Goal: Task Accomplishment & Management: Use online tool/utility

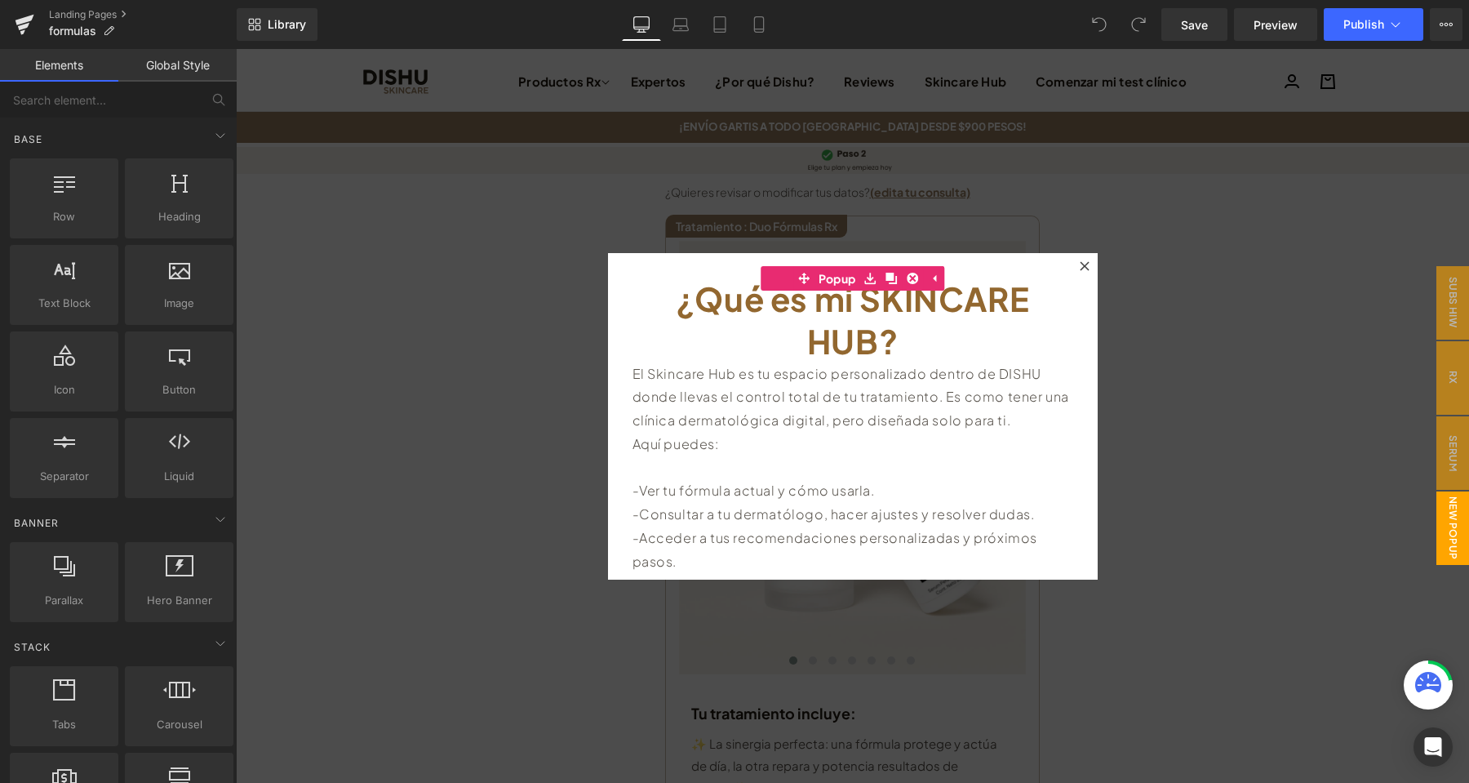
click at [1084, 262] on icon at bounding box center [1085, 266] width 10 height 10
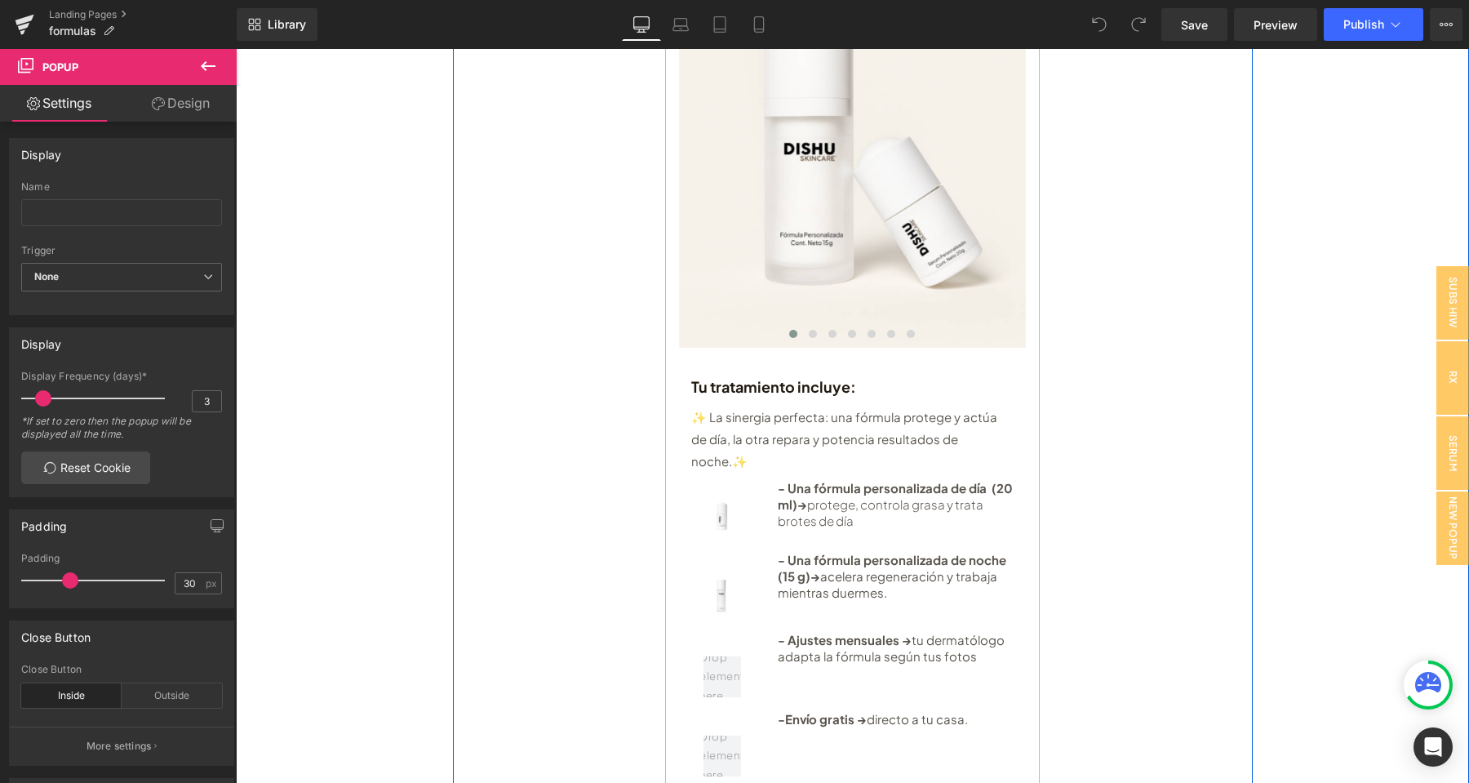
scroll to position [429, 0]
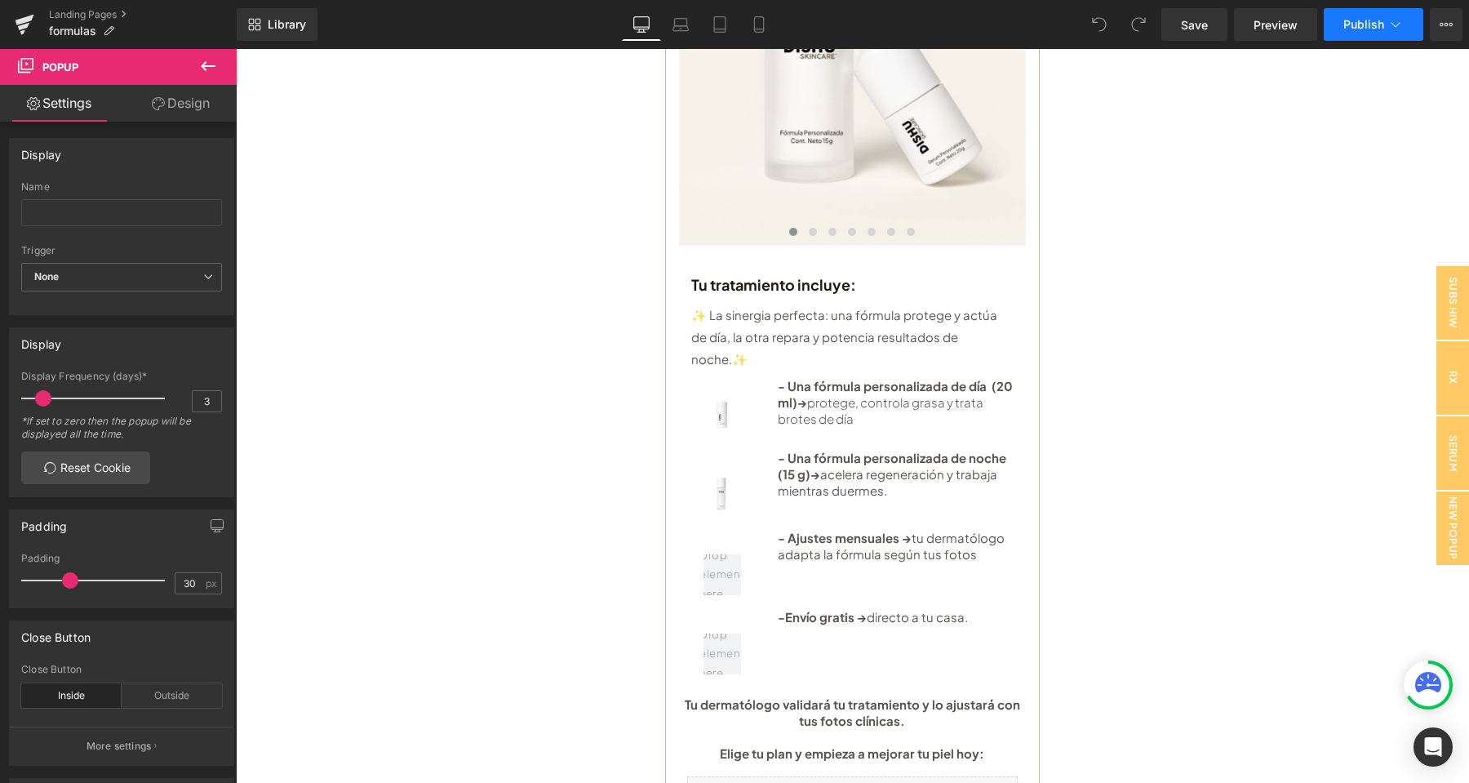
click at [1351, 29] on span "Publish" at bounding box center [1364, 24] width 41 height 13
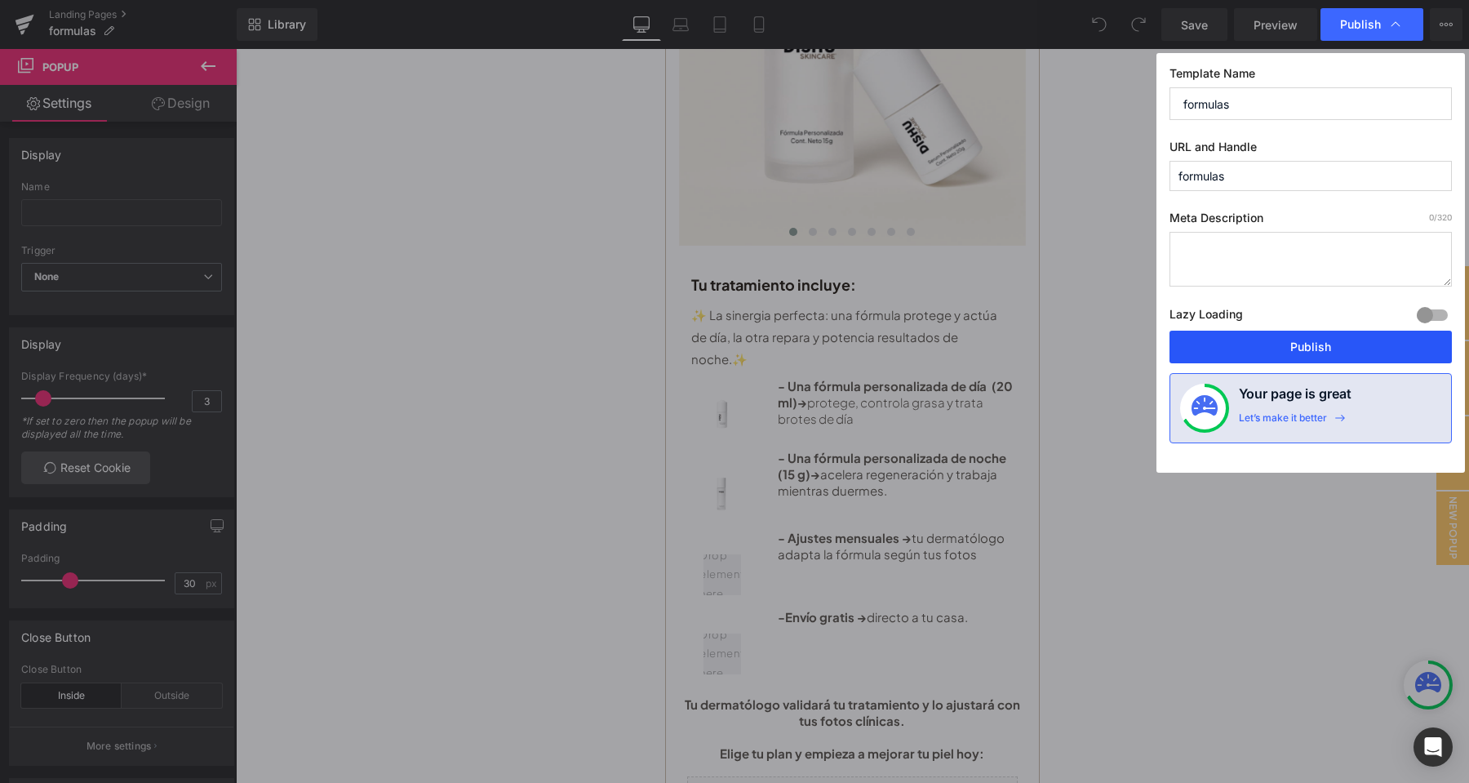
click at [1325, 353] on button "Publish" at bounding box center [1311, 347] width 282 height 33
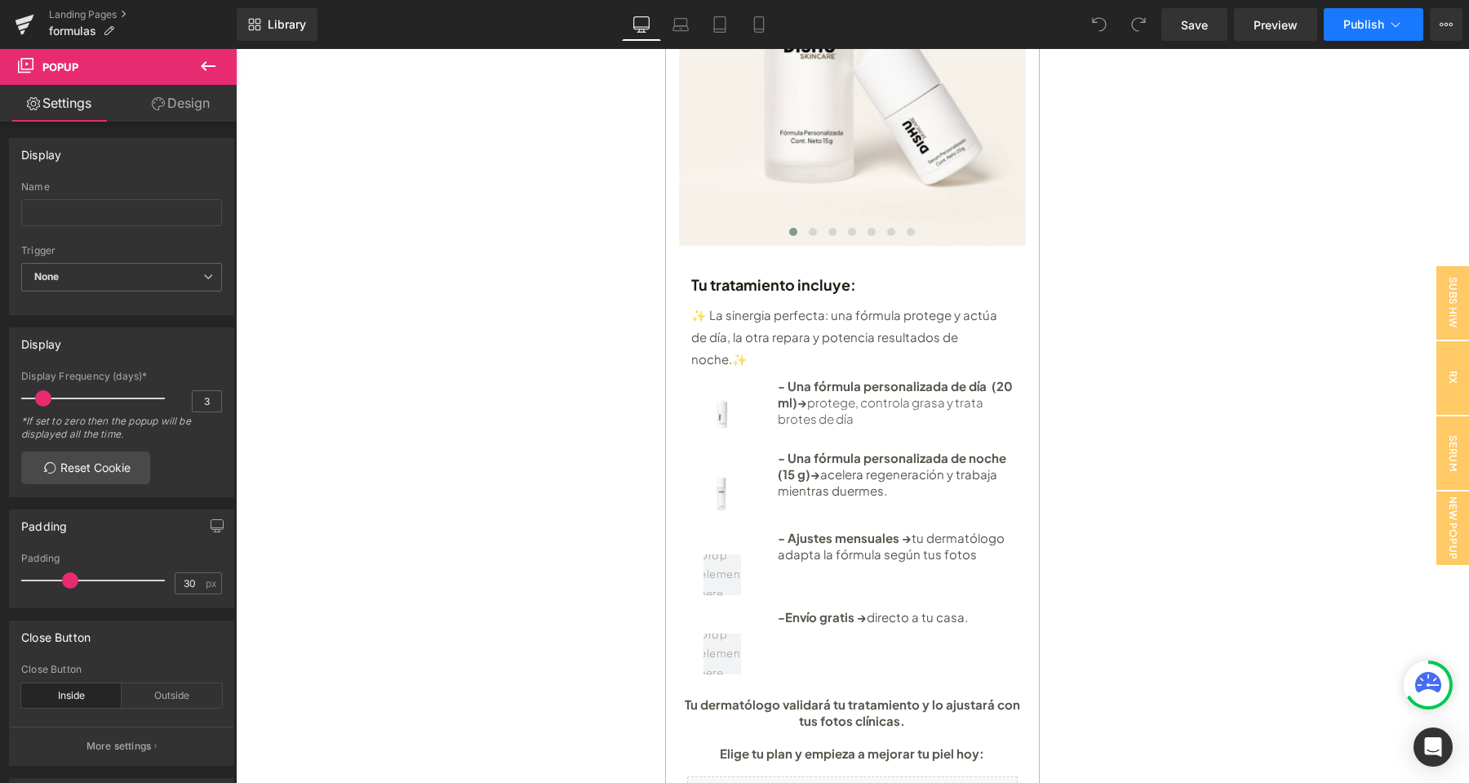
click at [1376, 25] on span "Publish" at bounding box center [1364, 24] width 41 height 13
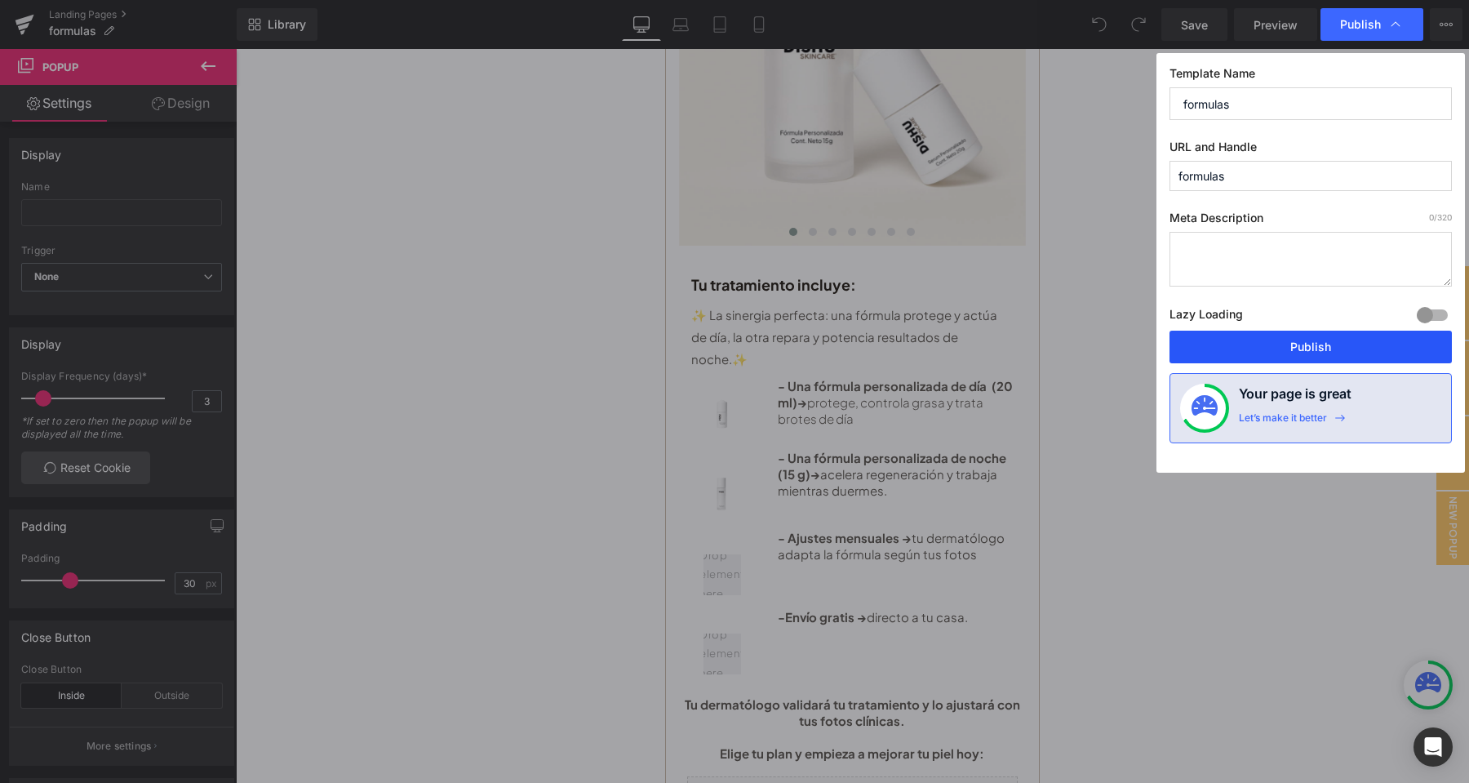
click at [1293, 339] on button "Publish" at bounding box center [1311, 347] width 282 height 33
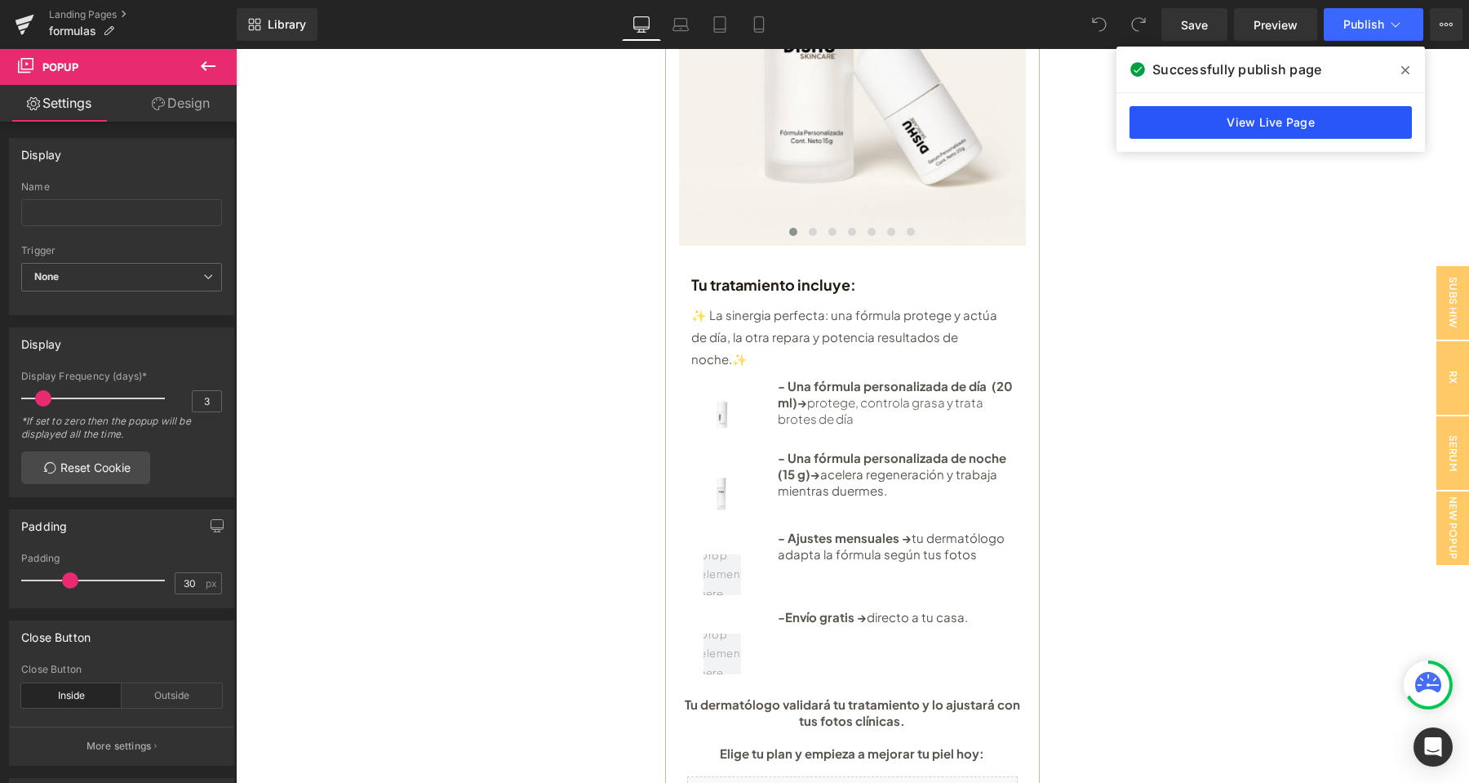
drag, startPoint x: 1298, startPoint y: 125, endPoint x: 1050, endPoint y: 113, distance: 248.5
click at [1298, 125] on link "View Live Page" at bounding box center [1271, 122] width 282 height 33
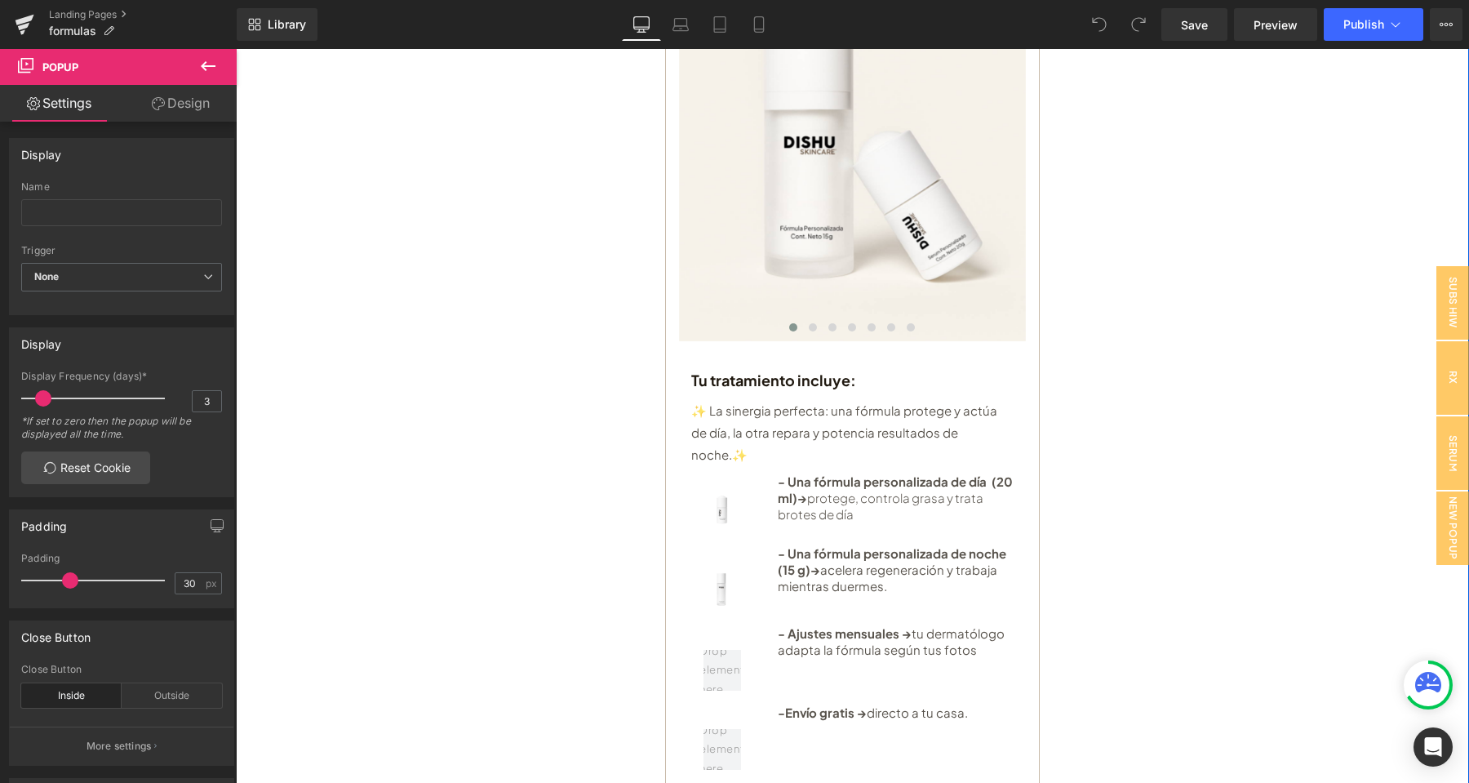
scroll to position [86, 0]
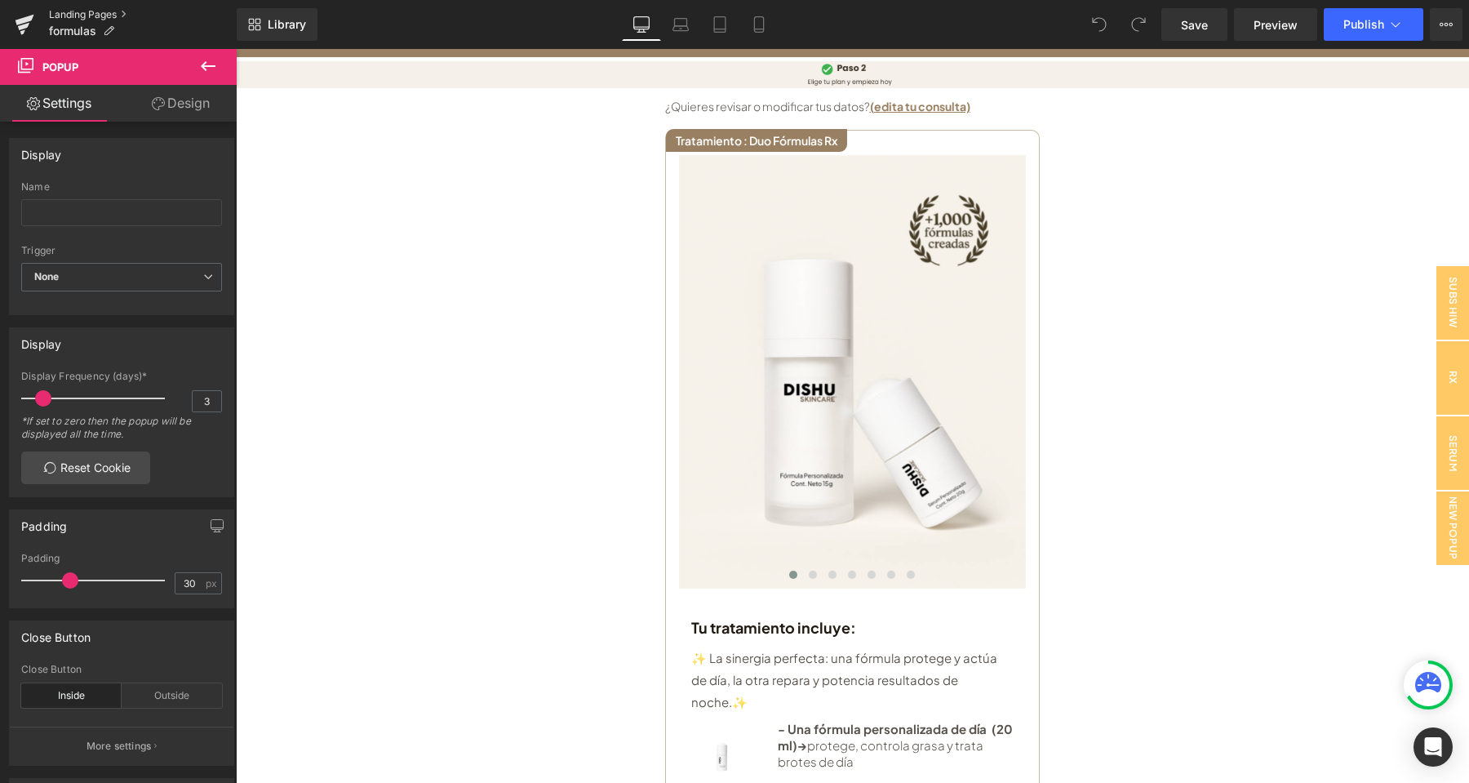
click at [84, 17] on link "Landing Pages" at bounding box center [143, 14] width 188 height 13
